Goal: Find specific page/section: Find specific page/section

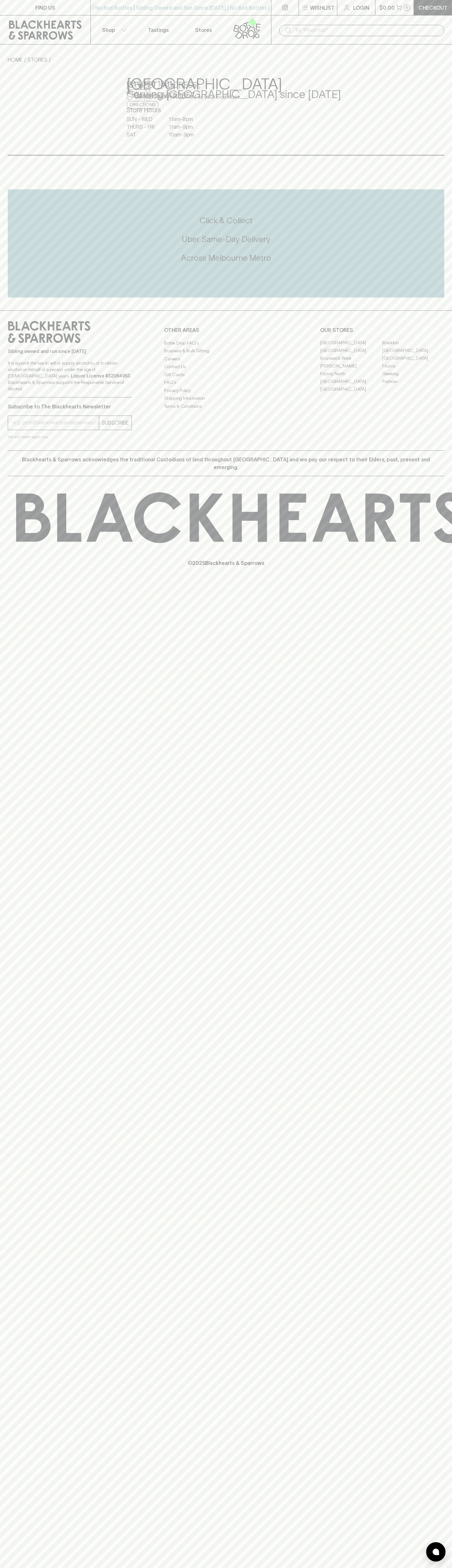
click at [265, 3] on div "| No Bad Bottles | Sibling Owned and Run Since 2006 | No Bad Bottles | Sibling …" at bounding box center [181, 8] width 181 height 15
click at [431, 362] on link "[GEOGRAPHIC_DATA]" at bounding box center [413, 358] width 62 height 8
click at [174, 1568] on html "FIND US | No Bad Bottles | Sibling Owned and Run Since 2006 | No Bad Bottles | …" at bounding box center [226, 784] width 452 height 1568
click at [7, 115] on div "HOME STORES East Brunswick Village Set East Brunswick Village as your local sto…" at bounding box center [226, 105] width 452 height 99
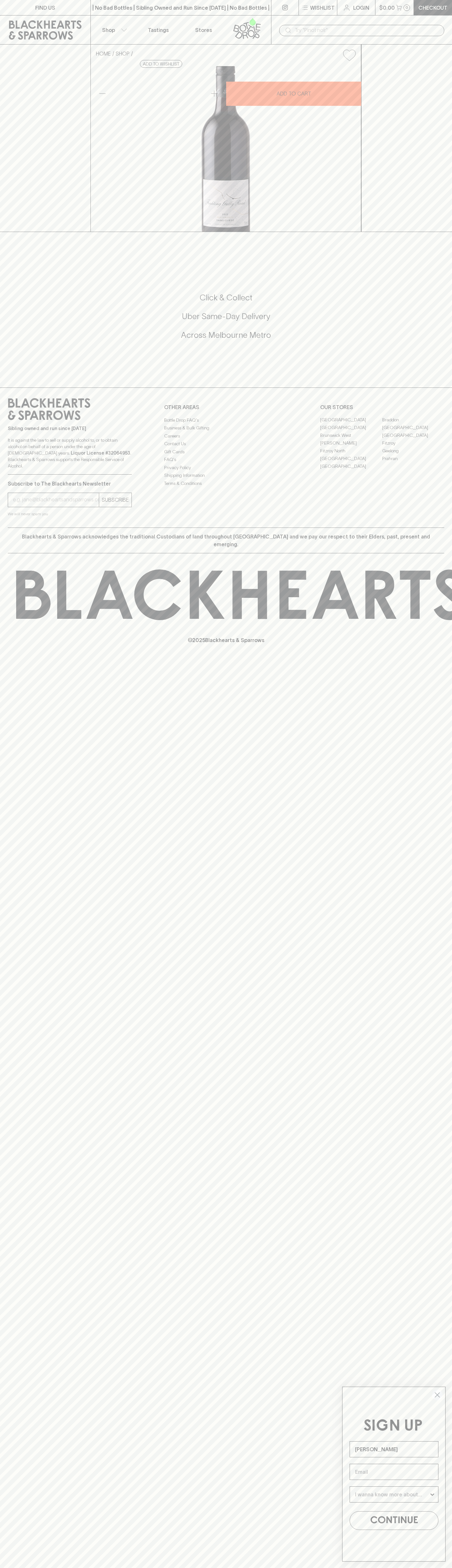
type input "[PERSON_NAME]"
